Goal: Communication & Community: Connect with others

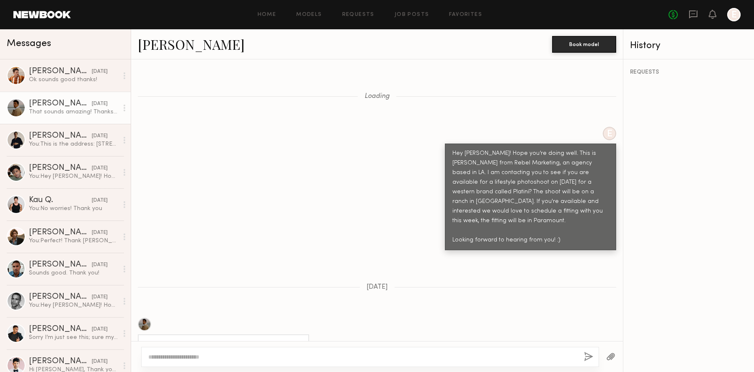
scroll to position [650, 0]
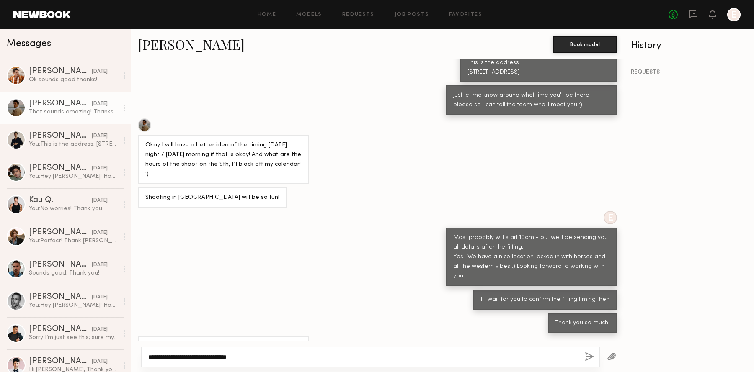
click at [157, 358] on textarea "**********" at bounding box center [363, 357] width 430 height 8
type textarea "**********"
click at [585, 355] on button "button" at bounding box center [588, 357] width 9 height 10
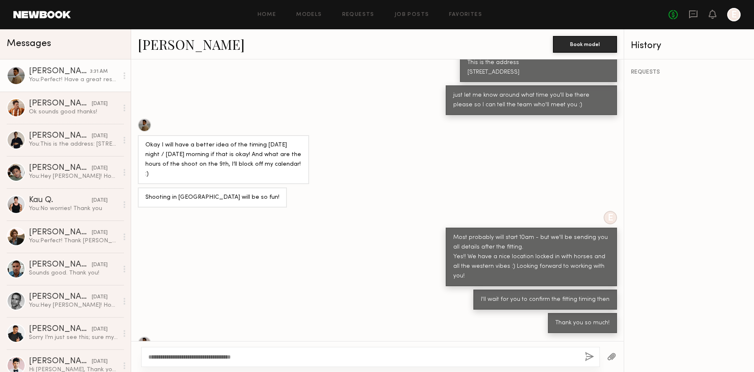
scroll to position [754, 0]
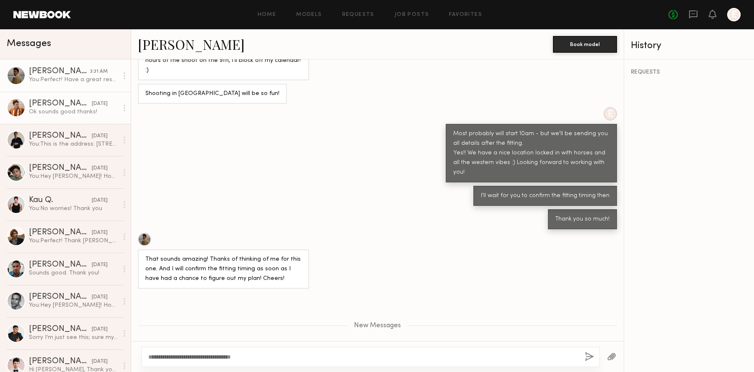
click at [60, 100] on div "Trey N." at bounding box center [60, 104] width 63 height 8
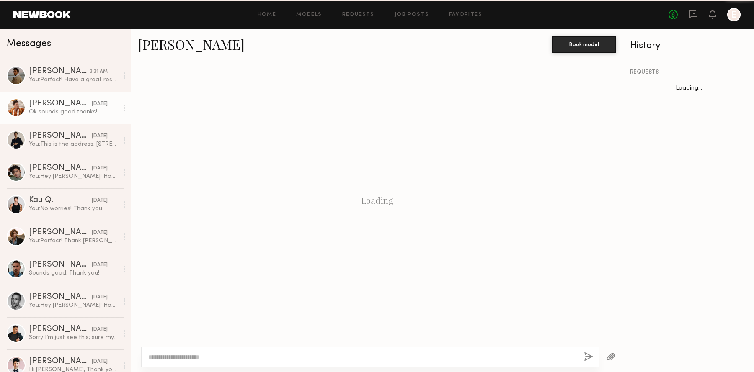
scroll to position [623, 0]
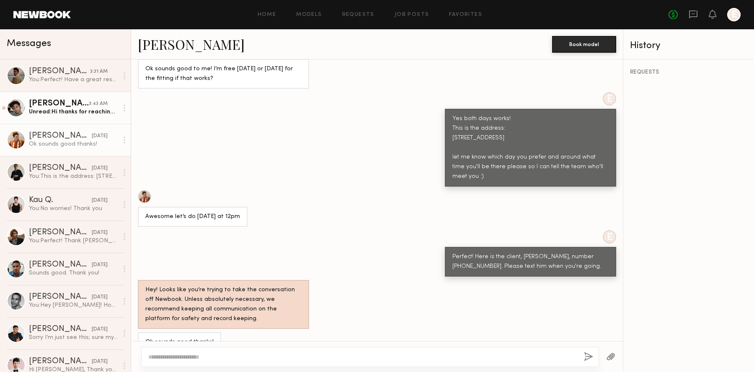
click at [70, 102] on div "Jason K." at bounding box center [59, 104] width 60 height 8
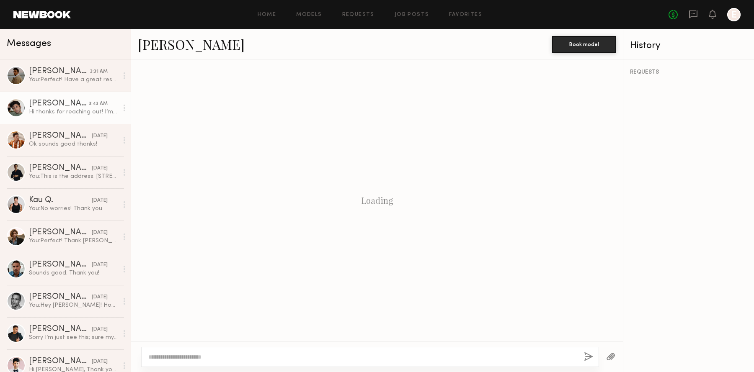
scroll to position [254, 0]
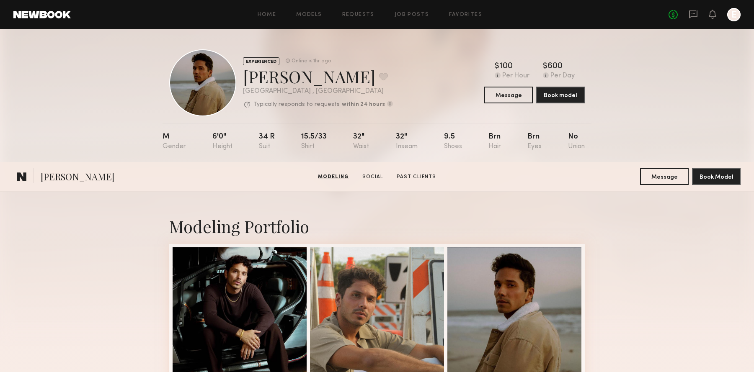
scroll to position [517, 0]
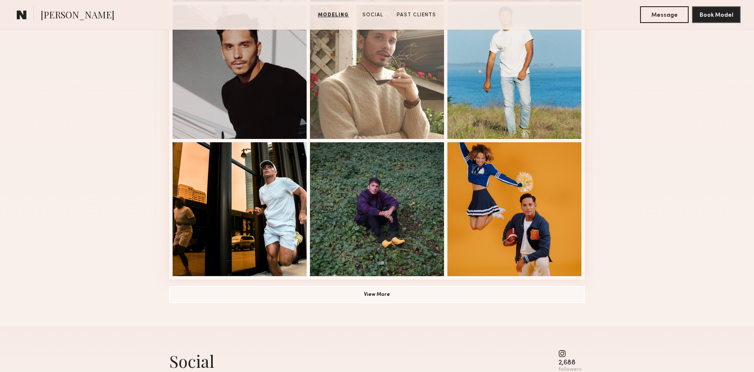
click at [342, 307] on div "Modeling Portfolio View More" at bounding box center [376, 1] width 415 height 652
click at [342, 297] on button "View More" at bounding box center [376, 294] width 415 height 17
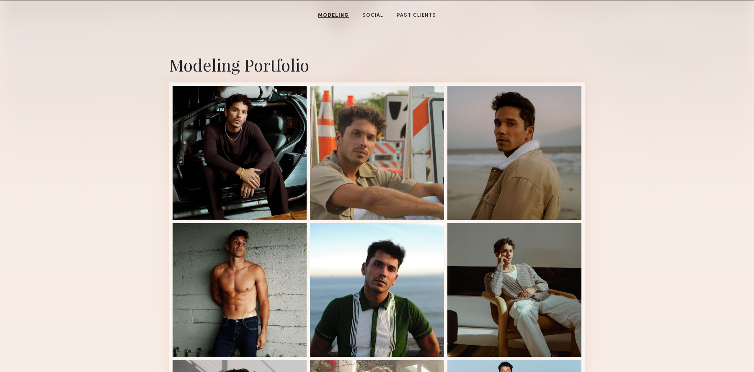
scroll to position [0, 0]
